Goal: Information Seeking & Learning: Learn about a topic

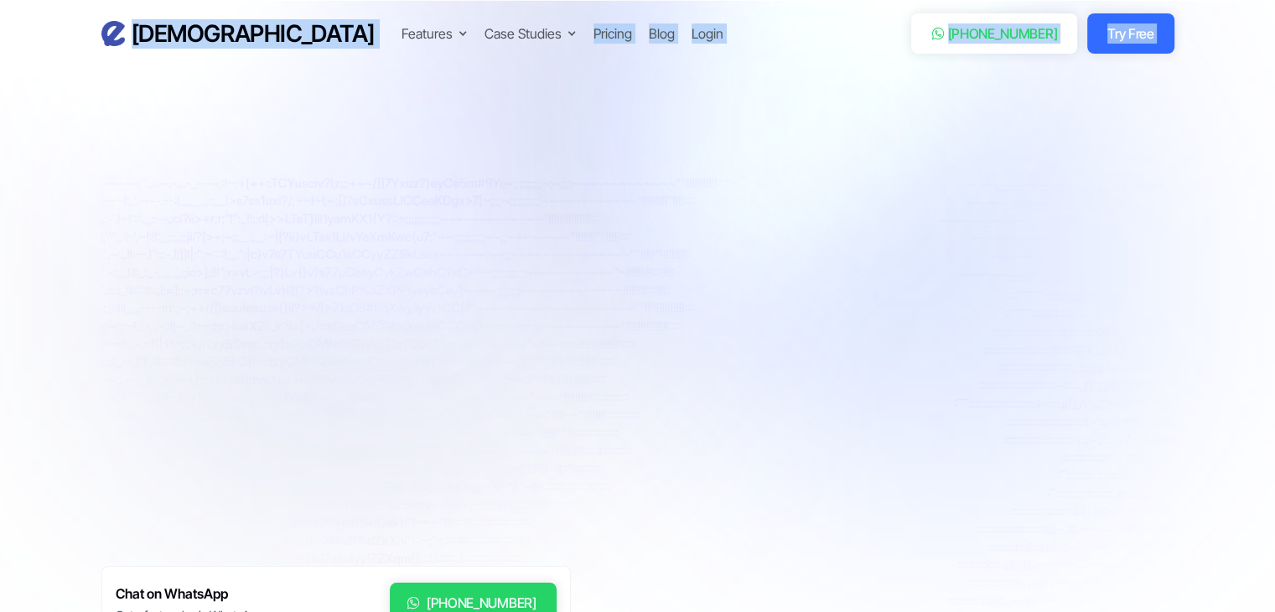
drag, startPoint x: 0, startPoint y: 0, endPoint x: 292, endPoint y: 115, distance: 313.5
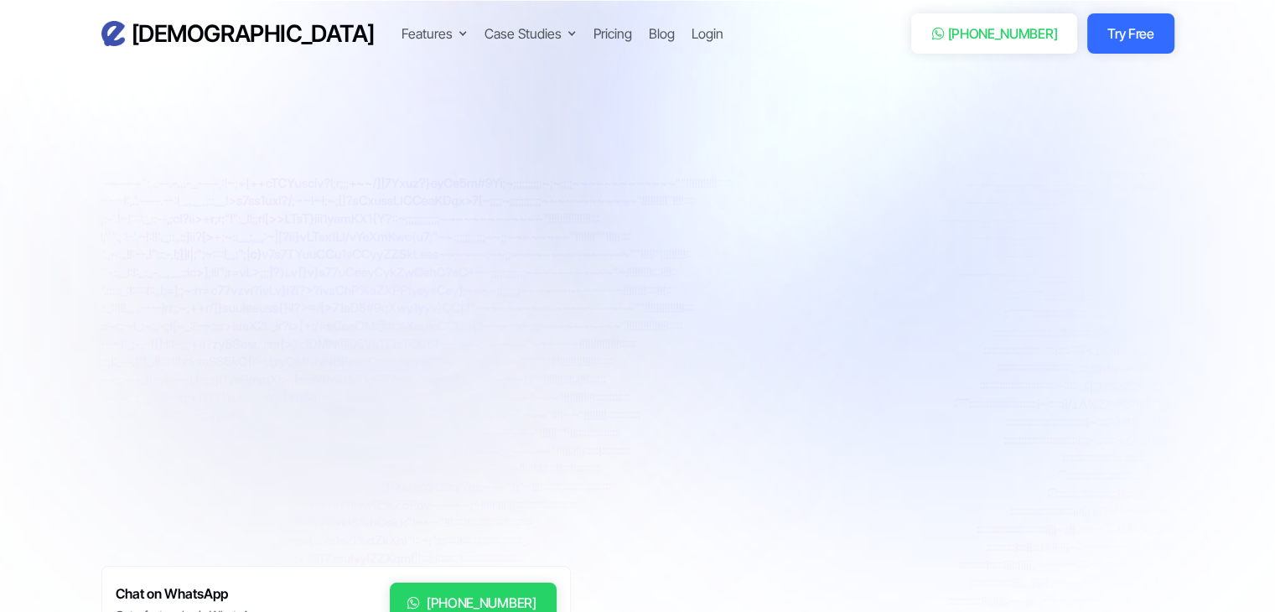
click at [318, 126] on div "**********" at bounding box center [335, 421] width 469 height 598
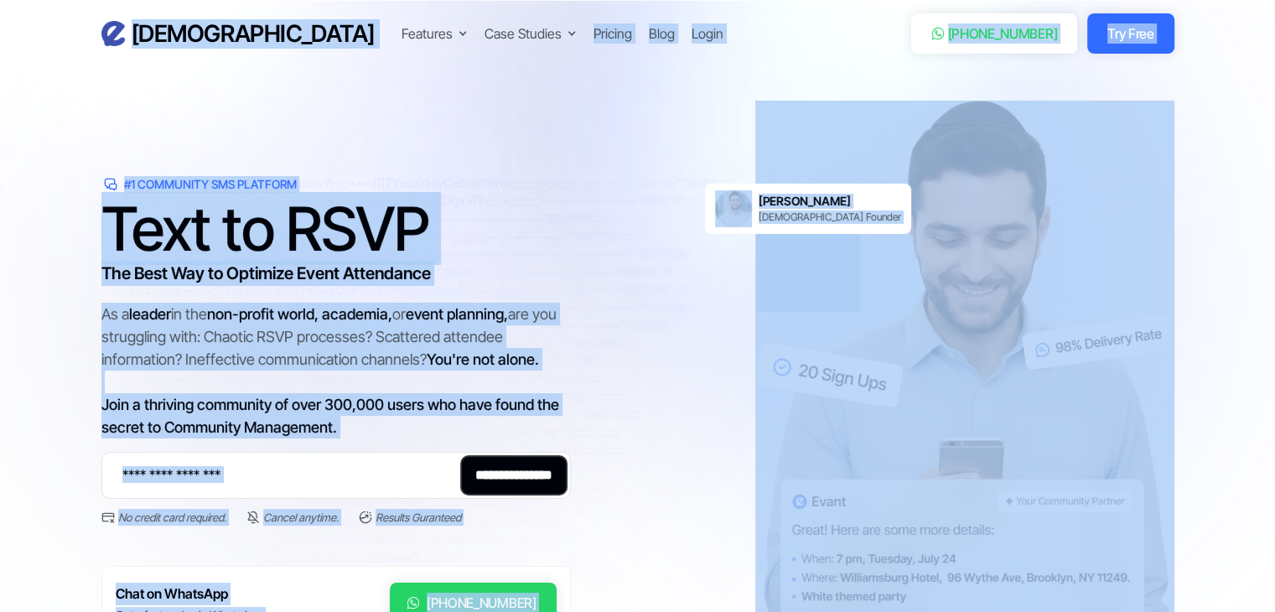
drag, startPoint x: 100, startPoint y: 40, endPoint x: 696, endPoint y: -73, distance: 606.6
click at [696, 0] on html "Evant Features Text-to-RSVP & Event Check-In Targeted Messaging & Scheduled Sen…" at bounding box center [637, 306] width 1275 height 612
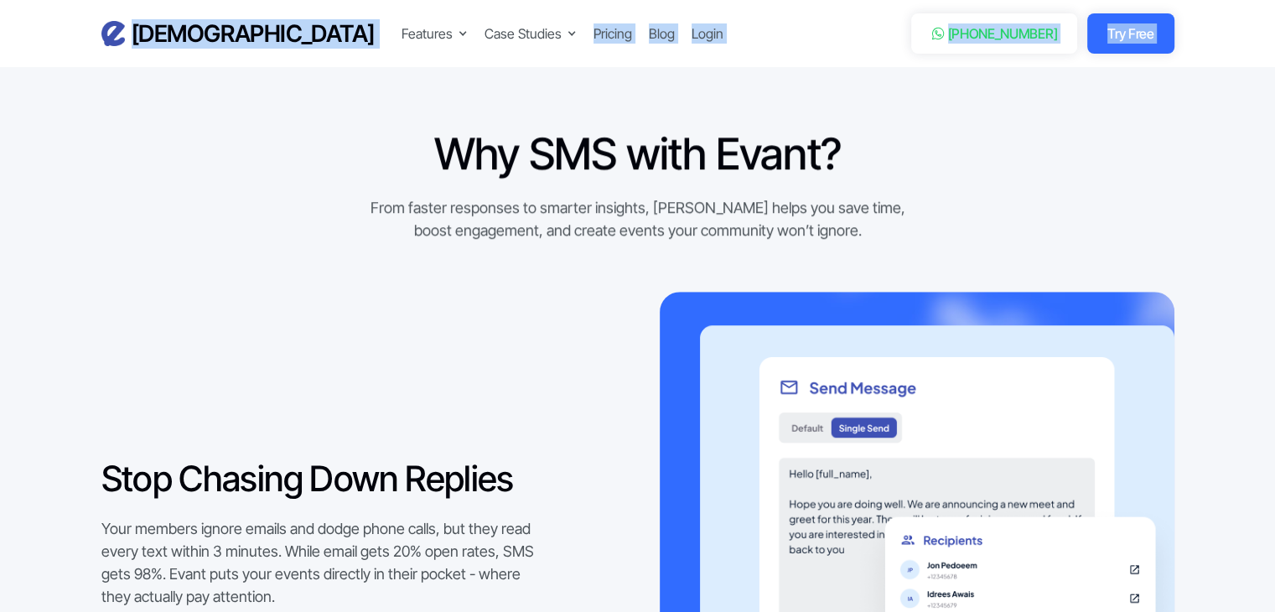
scroll to position [1306, 0]
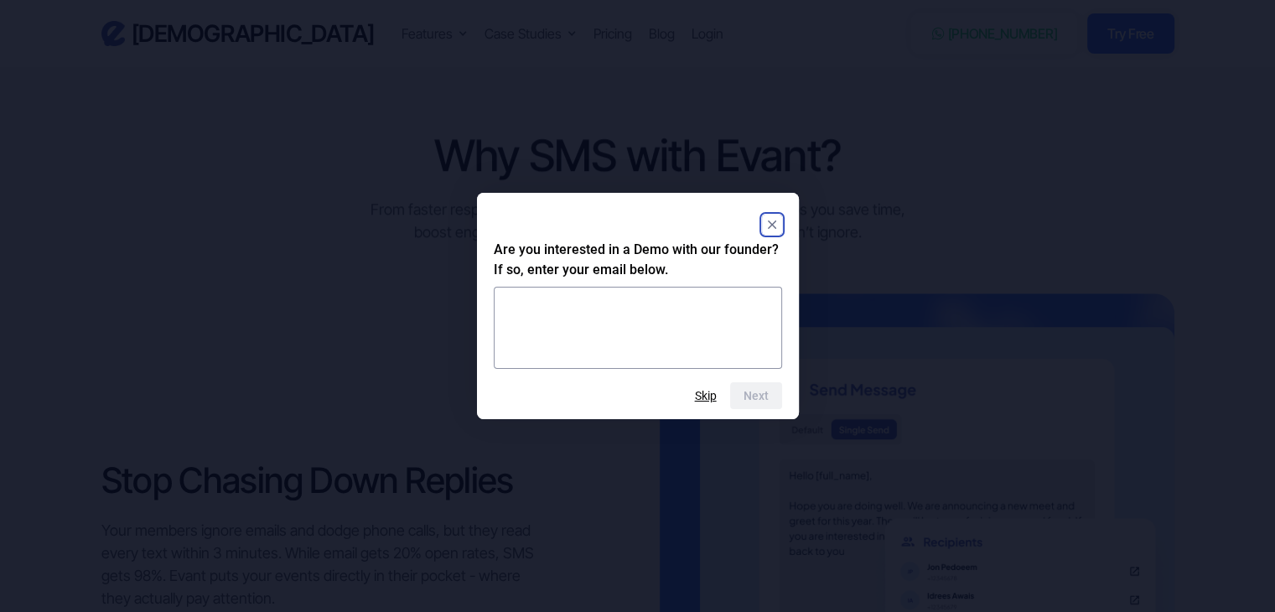
drag, startPoint x: 379, startPoint y: 122, endPoint x: 529, endPoint y: 332, distance: 258.4
click at [707, 400] on button "Skip" at bounding box center [706, 395] width 22 height 13
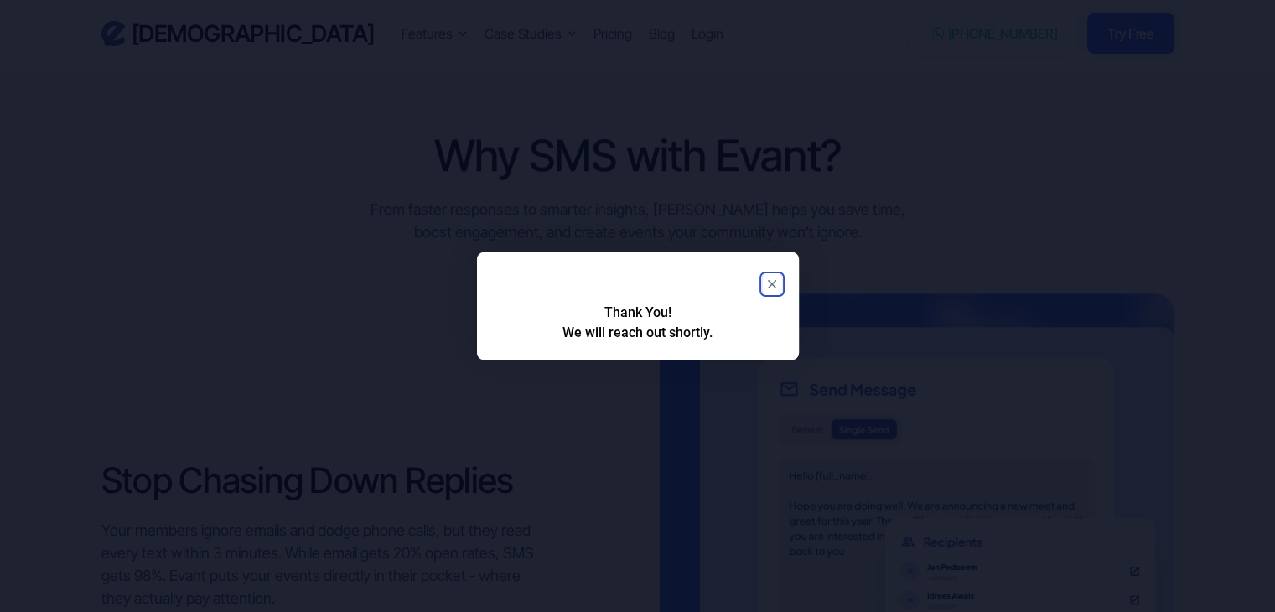
click at [774, 280] on icon "Close" at bounding box center [772, 284] width 20 height 20
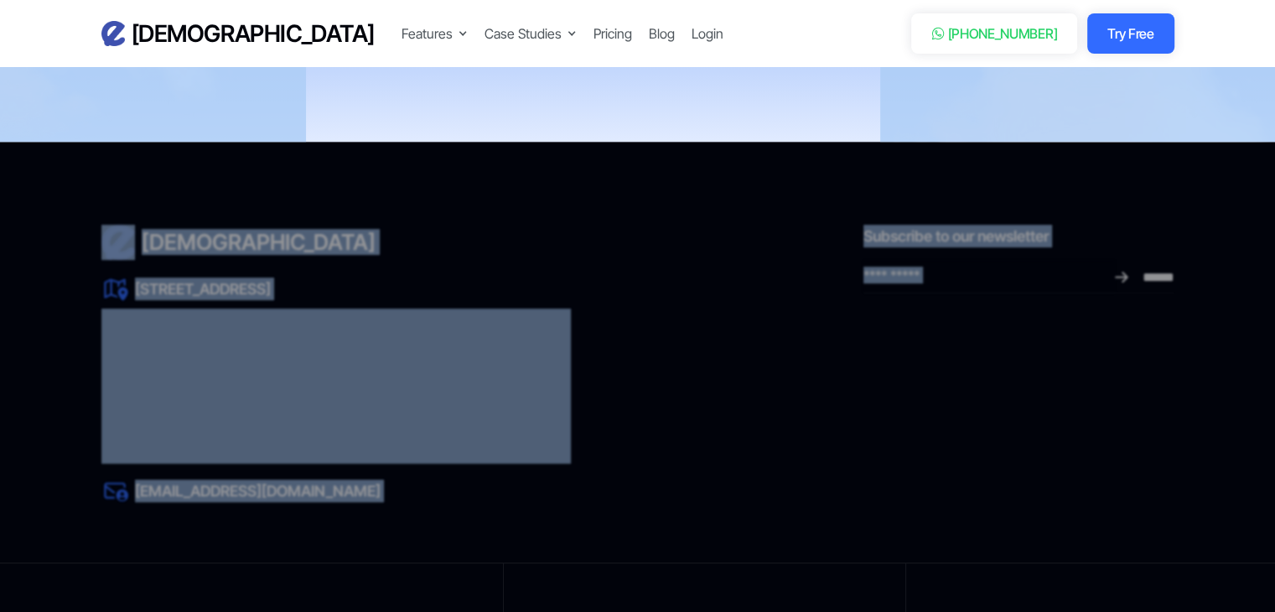
scroll to position [7849, 0]
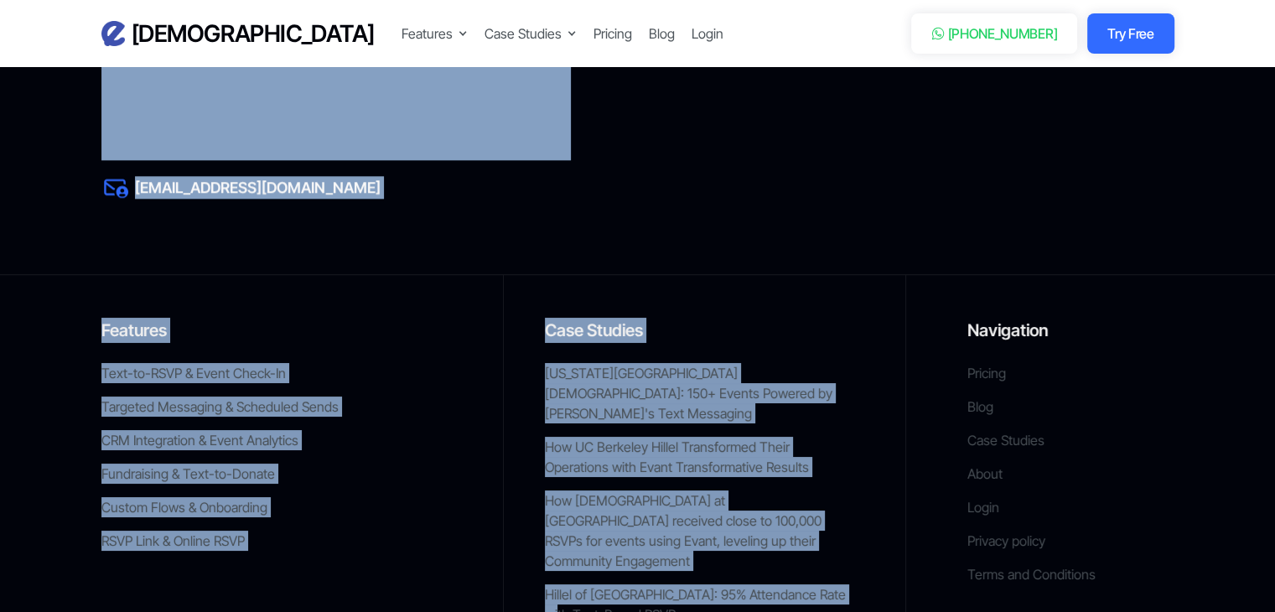
drag, startPoint x: 404, startPoint y: 133, endPoint x: 540, endPoint y: 645, distance: 529.8
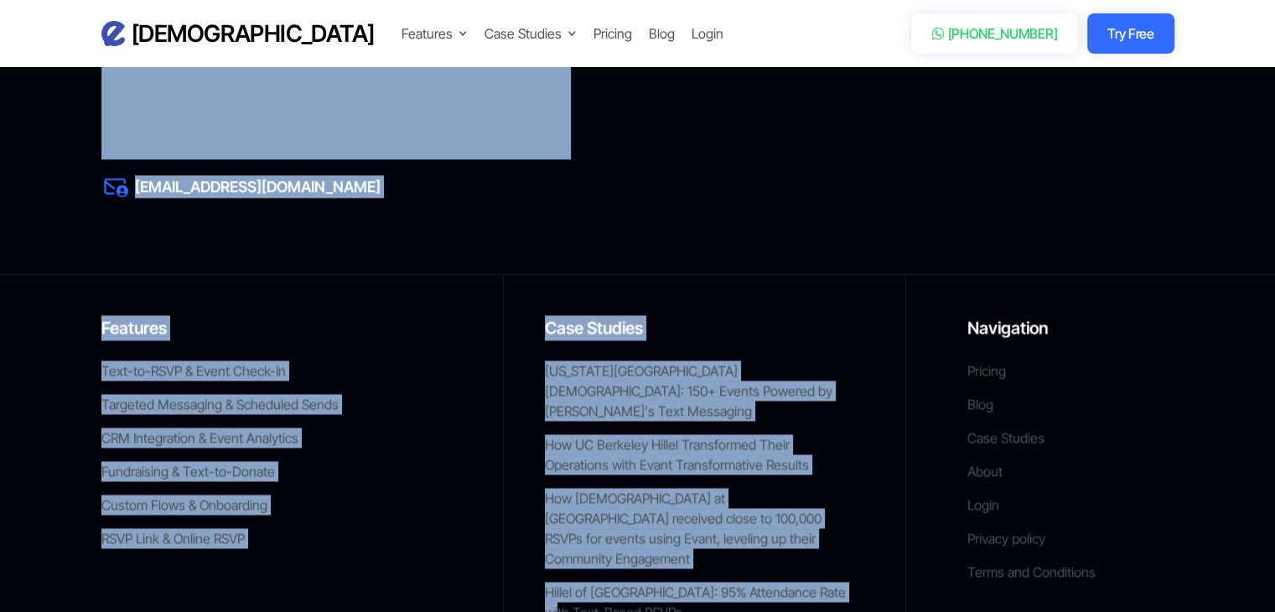
copy div "Lor IPS dolo Sitam? Cons adipis elitseddo ei tempori utlabore, Etdol magna ali …"
